Goal: Task Accomplishment & Management: Use online tool/utility

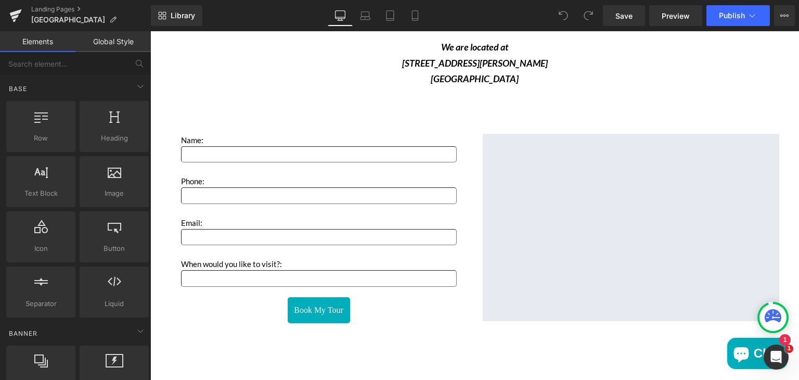
scroll to position [1553, 0]
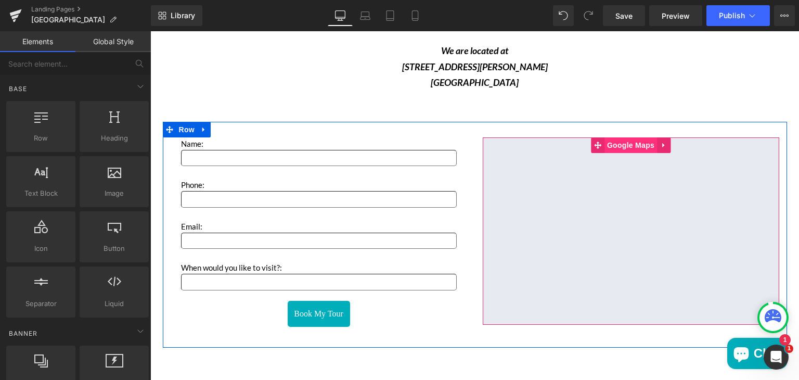
click at [631, 138] on span "Google Maps" at bounding box center [630, 145] width 53 height 16
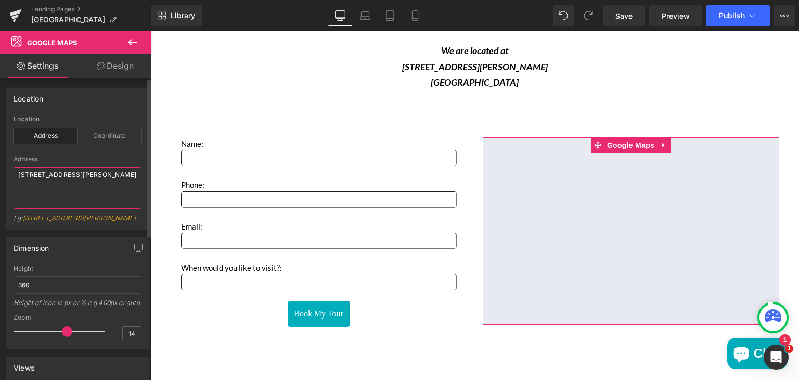
click at [103, 182] on textarea "[STREET_ADDRESS][PERSON_NAME]" at bounding box center [78, 188] width 128 height 42
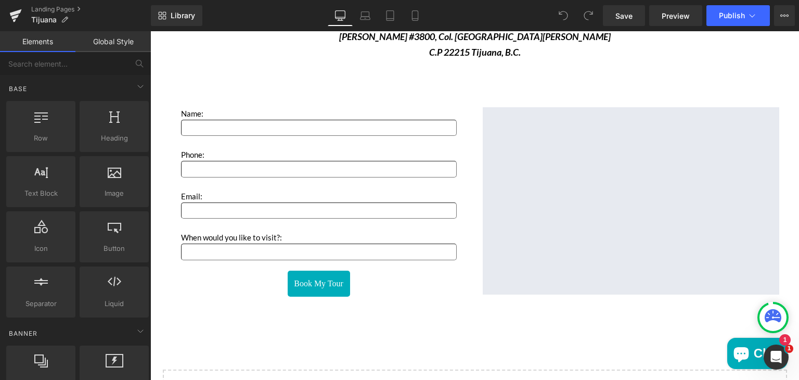
scroll to position [1580, 0]
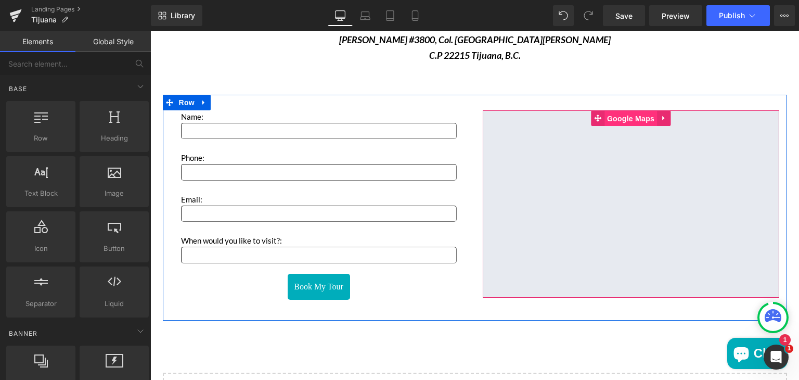
click at [617, 111] on span "Google Maps" at bounding box center [630, 119] width 53 height 16
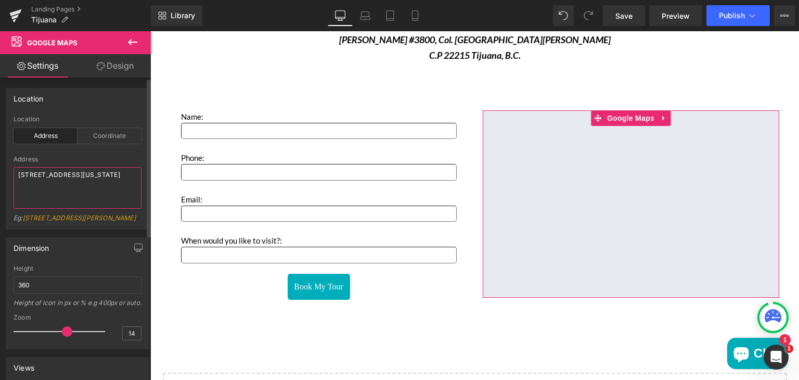
click at [94, 189] on textarea "[STREET_ADDRESS][US_STATE]" at bounding box center [78, 188] width 128 height 42
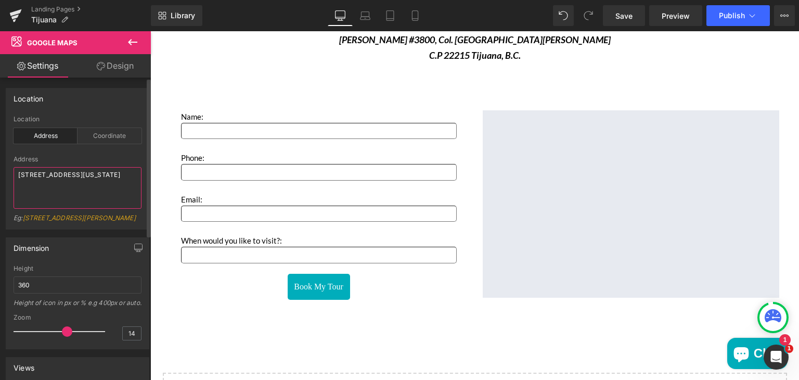
type textarea "v"
paste textarea "[STREET_ADDRESS][PERSON_NAME]"
type textarea "[STREET_ADDRESS][PERSON_NAME]"
click at [619, 17] on span "Save" at bounding box center [623, 15] width 17 height 11
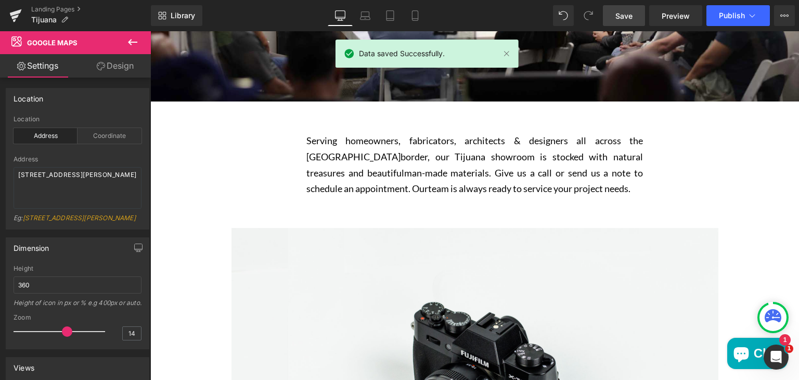
scroll to position [0, 0]
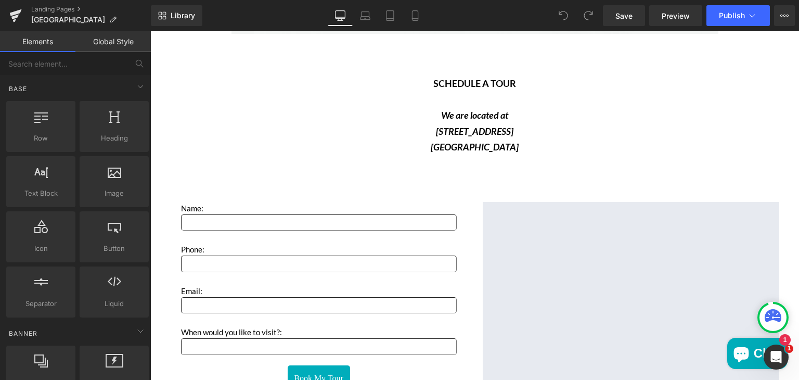
scroll to position [1478, 0]
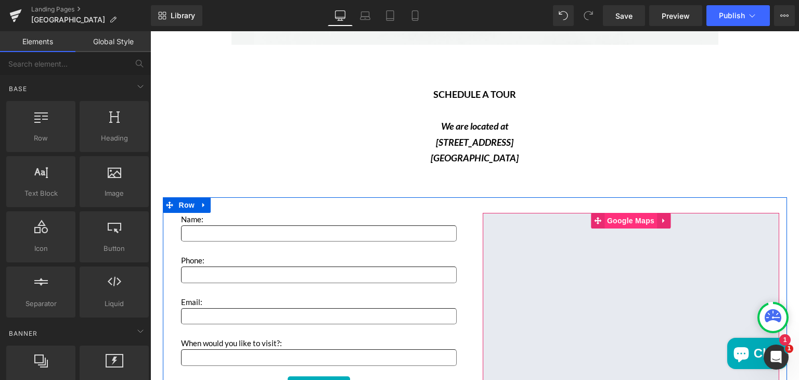
click at [636, 217] on span "Google Maps" at bounding box center [630, 221] width 53 height 16
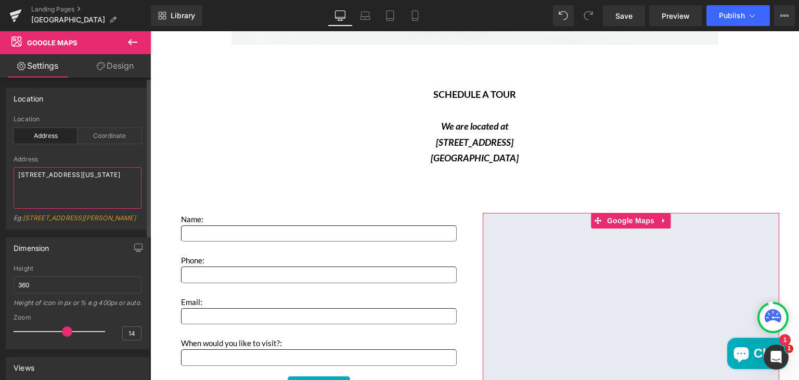
click at [95, 189] on textarea "[STREET_ADDRESS][US_STATE]" at bounding box center [78, 188] width 128 height 42
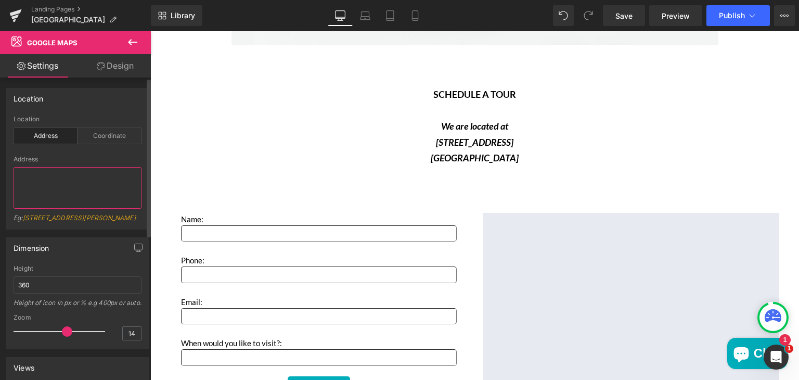
paste textarea "[STREET_ADDRESS][PERSON_NAME]"
type textarea "[STREET_ADDRESS][PERSON_NAME]"
click at [618, 15] on span "Save" at bounding box center [623, 15] width 17 height 11
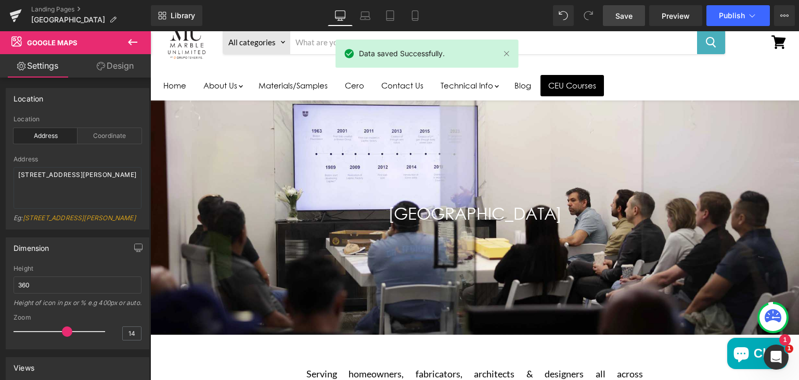
scroll to position [0, 0]
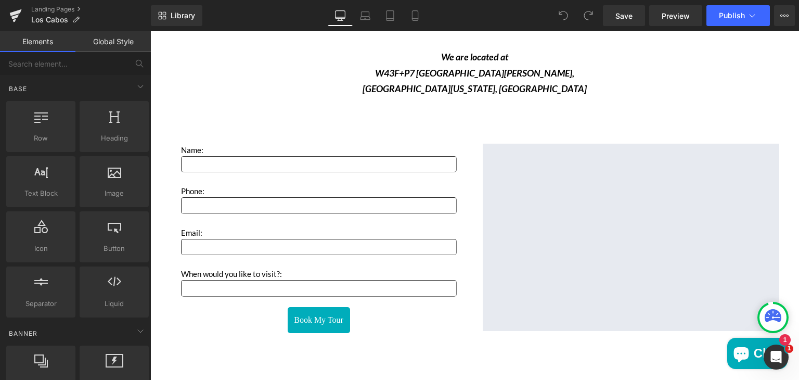
scroll to position [1530, 0]
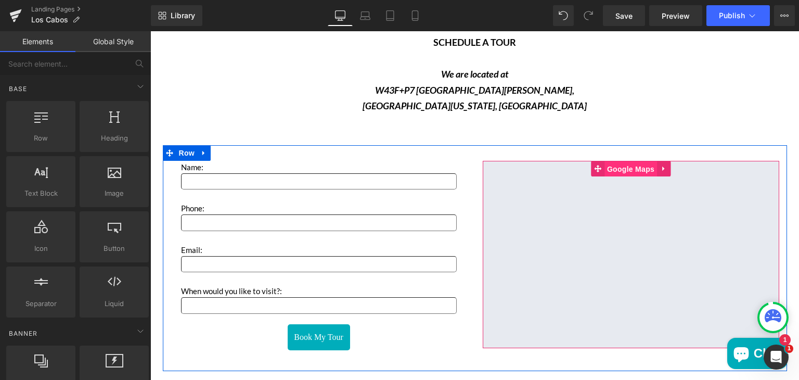
click at [624, 163] on span "Google Maps" at bounding box center [630, 169] width 53 height 16
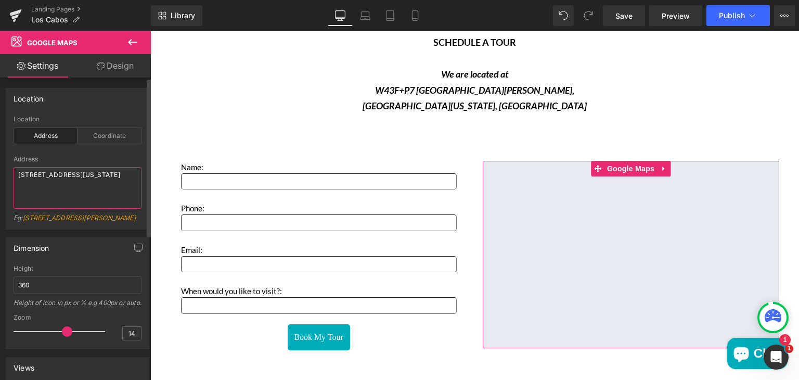
click at [87, 191] on textarea "[STREET_ADDRESS][US_STATE]" at bounding box center [78, 188] width 128 height 42
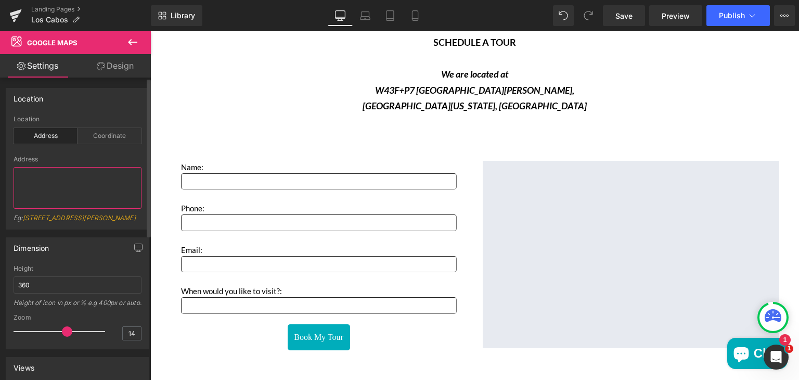
paste textarea "[STREET_ADDRESS][PERSON_NAME]"
type textarea "[STREET_ADDRESS][PERSON_NAME]"
click at [620, 16] on span "Save" at bounding box center [623, 15] width 17 height 11
